Goal: Feedback & Contribution: Submit feedback/report problem

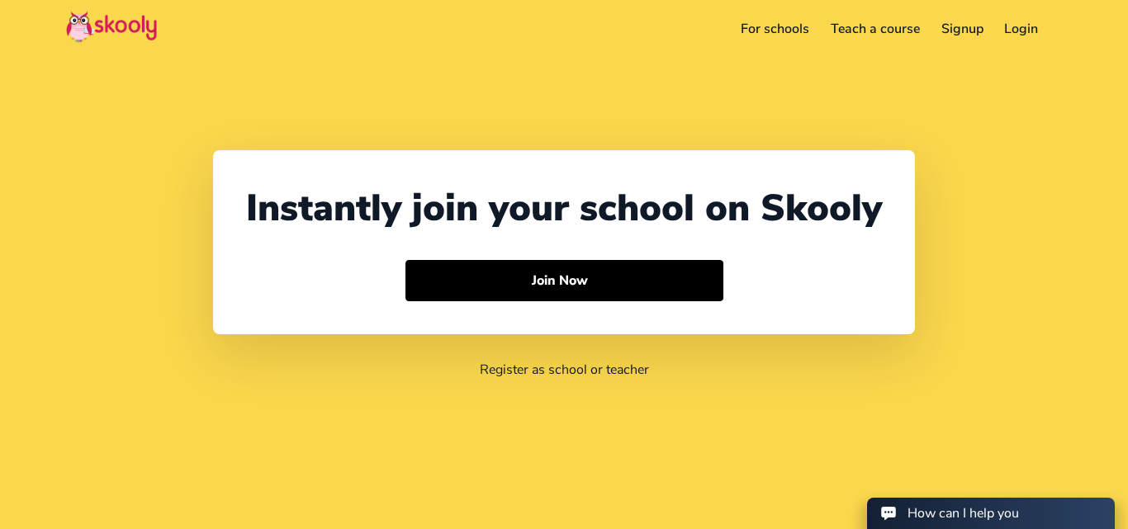
select select "91"
select select "[GEOGRAPHIC_DATA]"
select select "[GEOGRAPHIC_DATA]/[GEOGRAPHIC_DATA]"
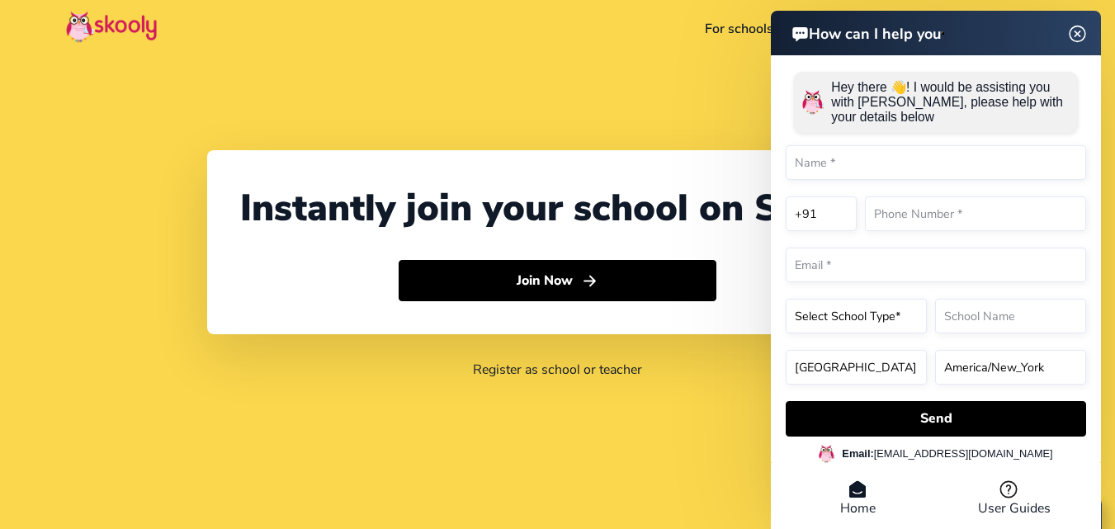
click at [1081, 32] on header "How can I help you" at bounding box center [936, 33] width 330 height 45
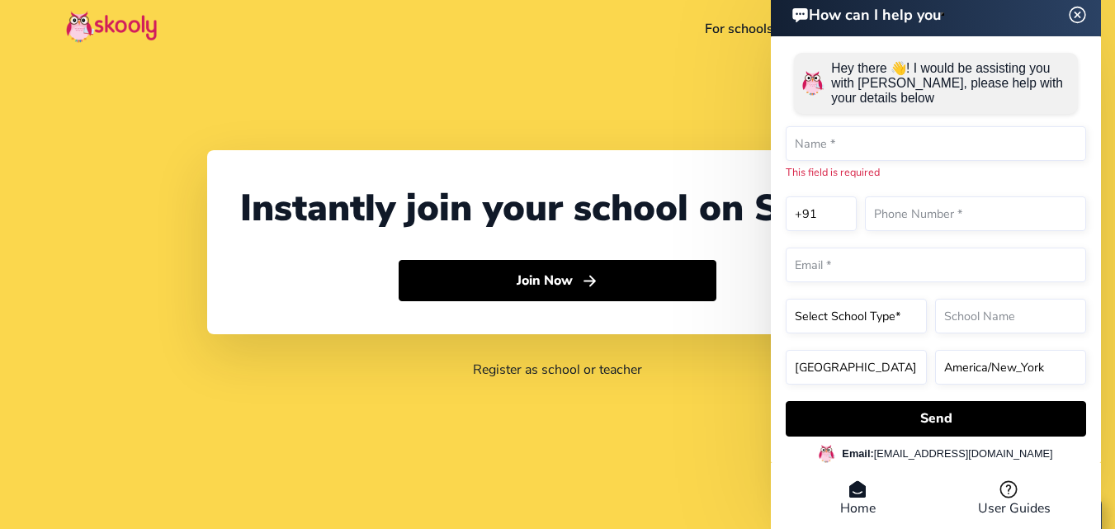
click at [1076, 11] on img at bounding box center [1078, 14] width 31 height 21
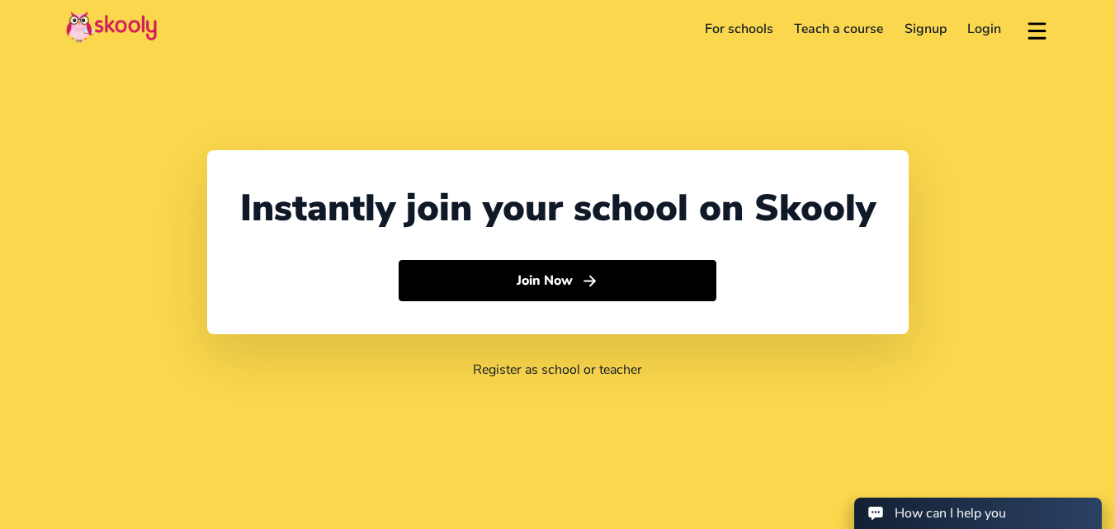
click at [1043, 29] on button at bounding box center [1037, 29] width 24 height 27
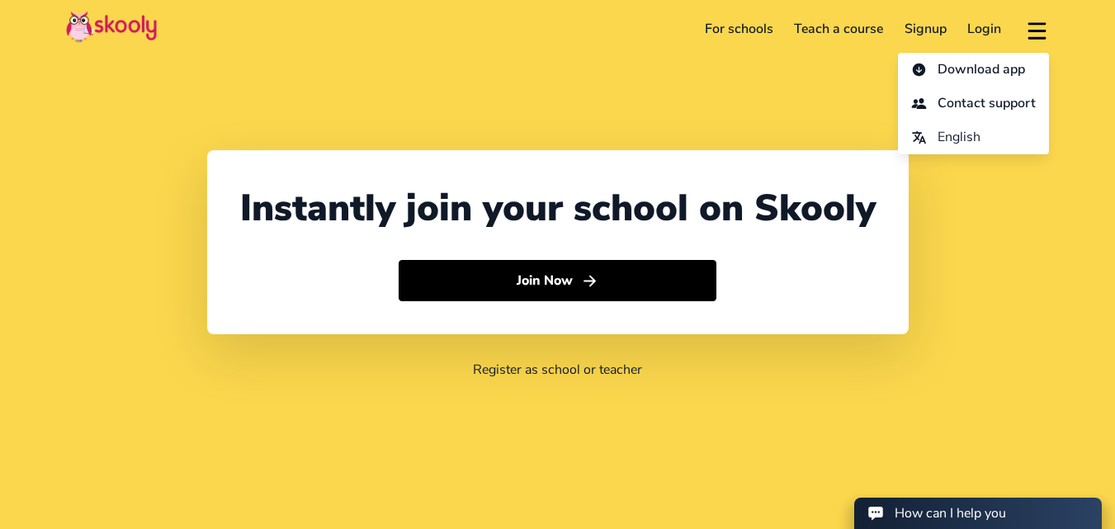
click at [973, 97] on span "Contact support" at bounding box center [987, 104] width 98 height 24
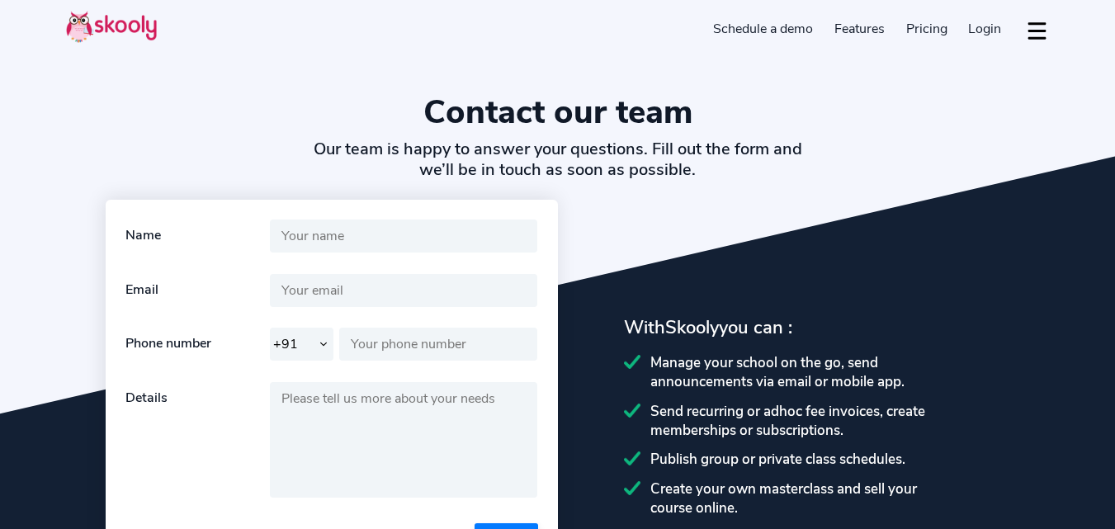
select select "91"
select select "en"
select select "91"
select select "[GEOGRAPHIC_DATA]"
select select "[GEOGRAPHIC_DATA]/[GEOGRAPHIC_DATA]"
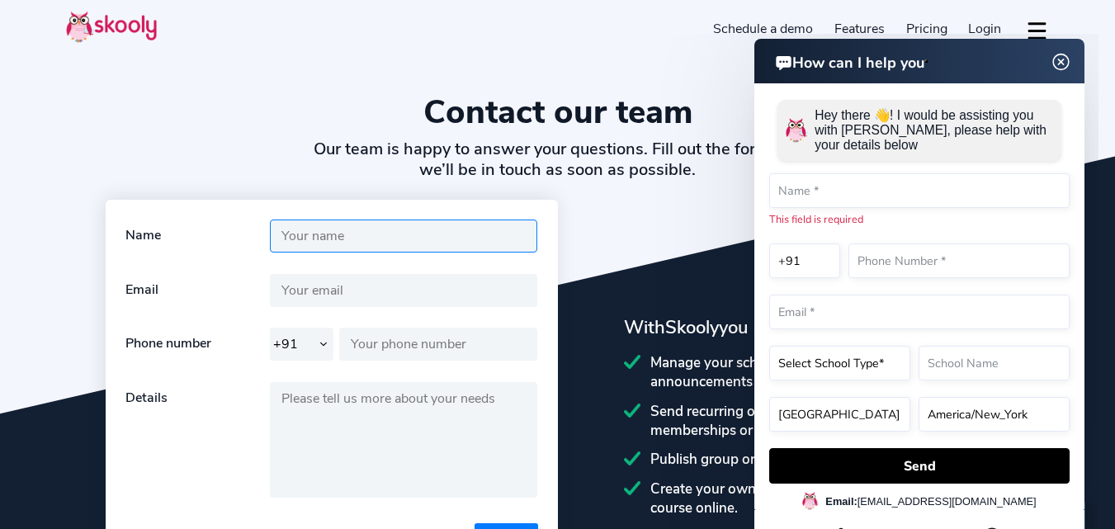
drag, startPoint x: 353, startPoint y: 241, endPoint x: 486, endPoint y: 253, distance: 134.3
click at [353, 241] on input "text" at bounding box center [404, 236] width 268 height 33
type input "[PERSON_NAME]"
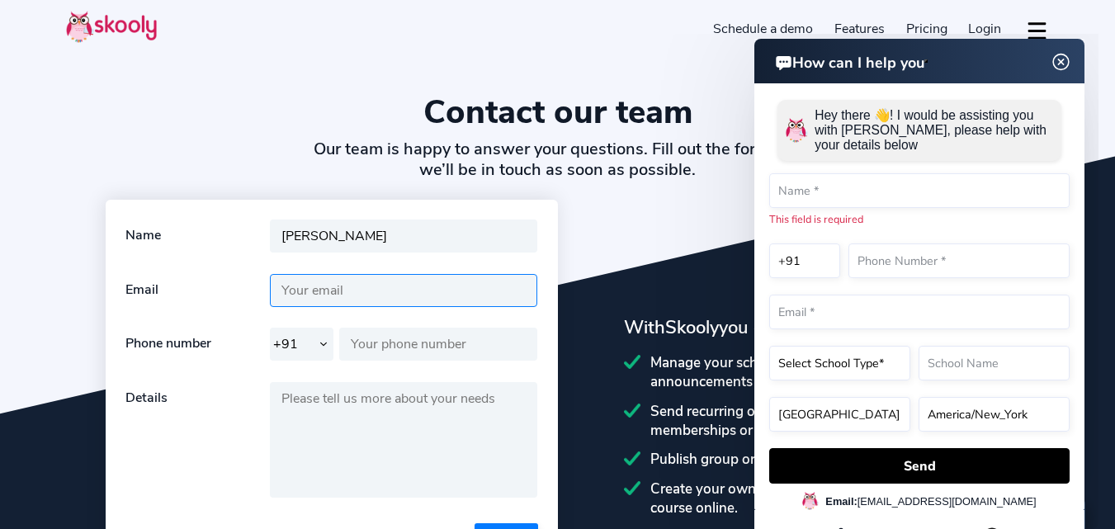
type input "[EMAIL_ADDRESS][PERSON_NAME][DOMAIN_NAME]"
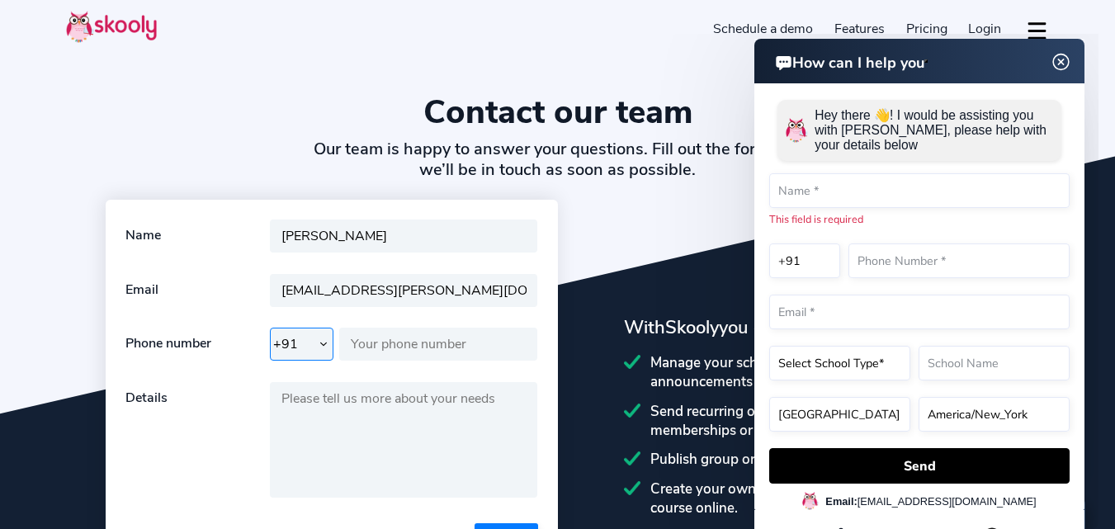
select select "1"
type input "8144346880"
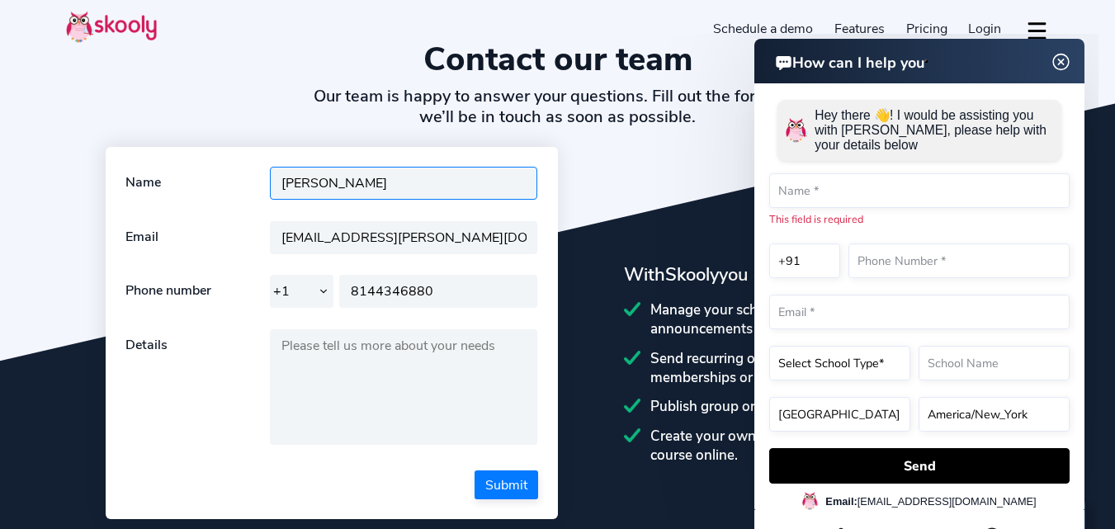
scroll to position [83, 0]
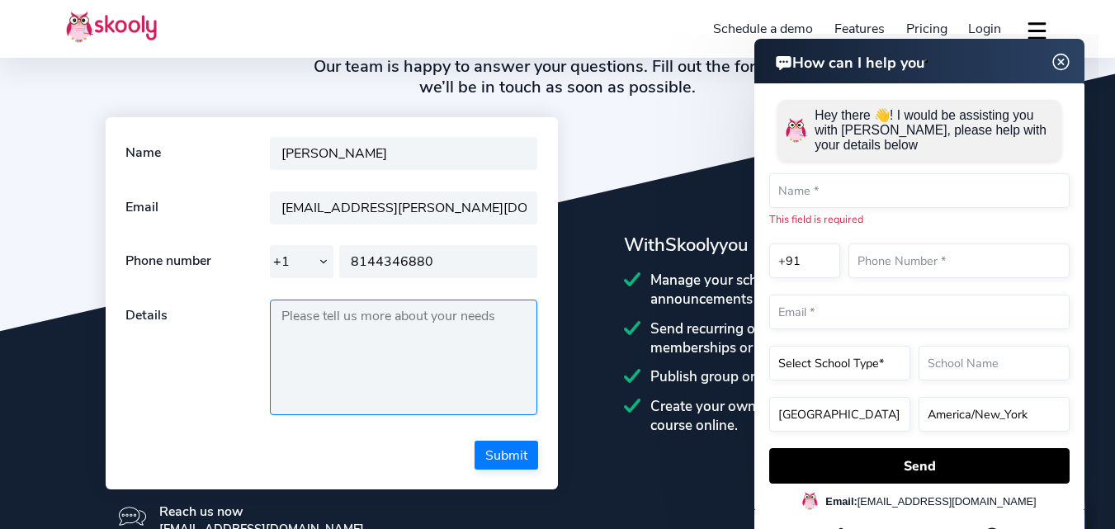
click at [371, 315] on textarea at bounding box center [404, 358] width 268 height 116
paste textarea "Hi, We help childcare software providers connect with verified decision-makers …"
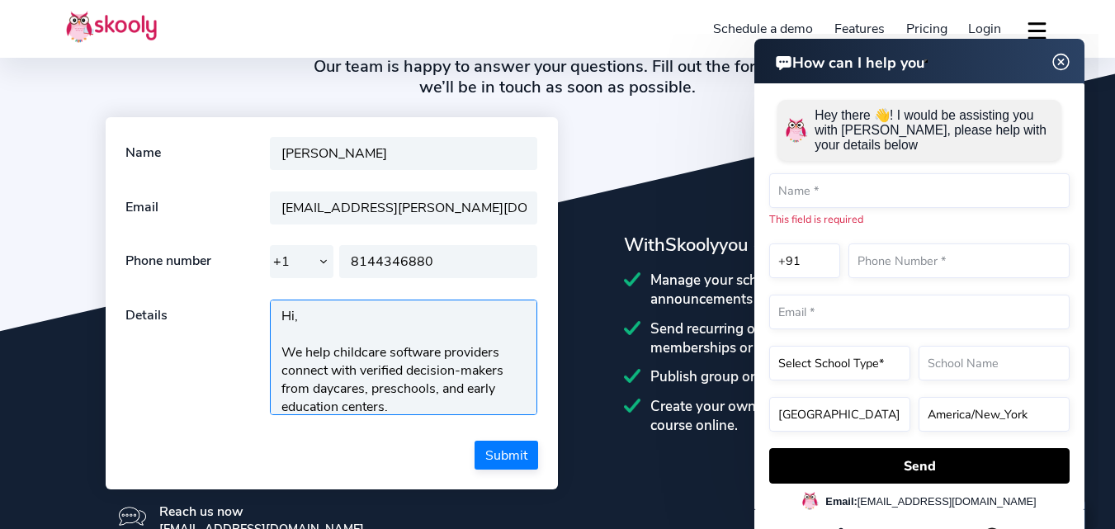
scroll to position [238, 0]
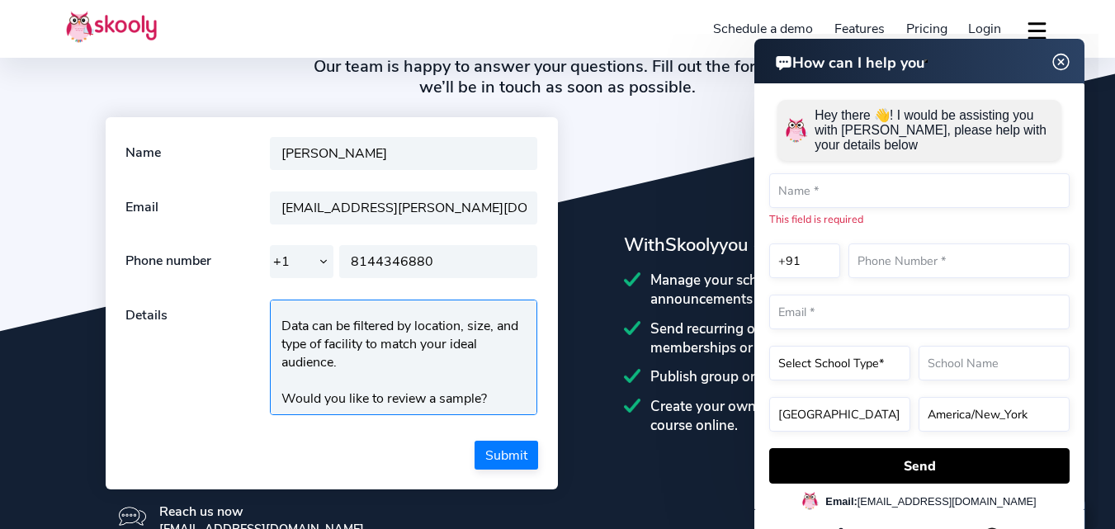
type textarea "Hi, We help childcare software providers connect with verified decision-makers …"
click at [511, 452] on button "Submit" at bounding box center [507, 455] width 64 height 29
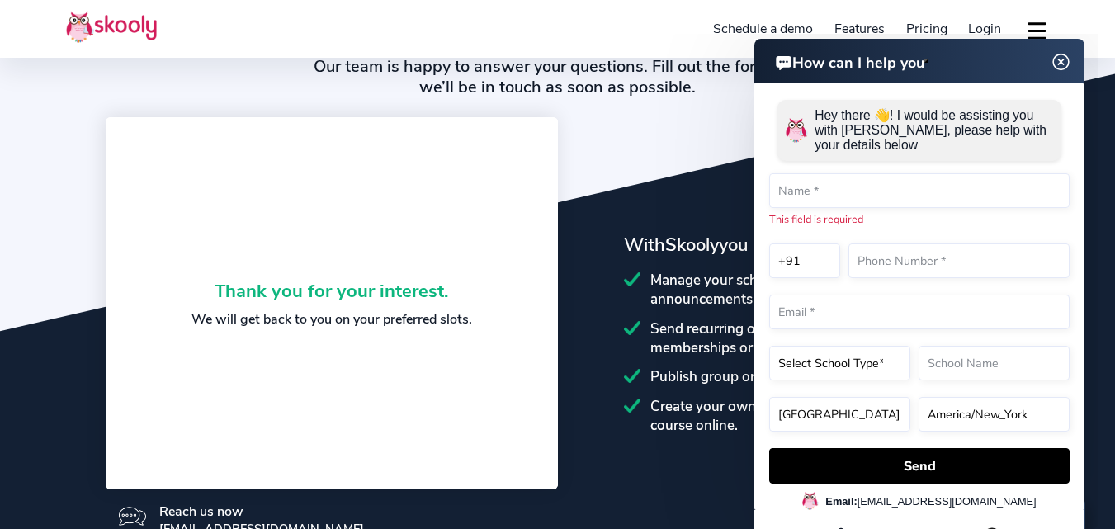
scroll to position [0, 0]
